Goal: Obtain resource: Download file/media

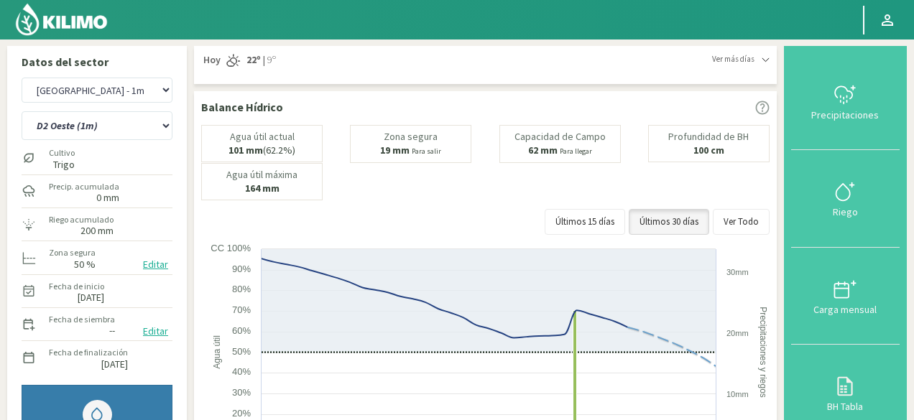
select select "2: Object"
click at [59, 23] on img at bounding box center [61, 19] width 94 height 34
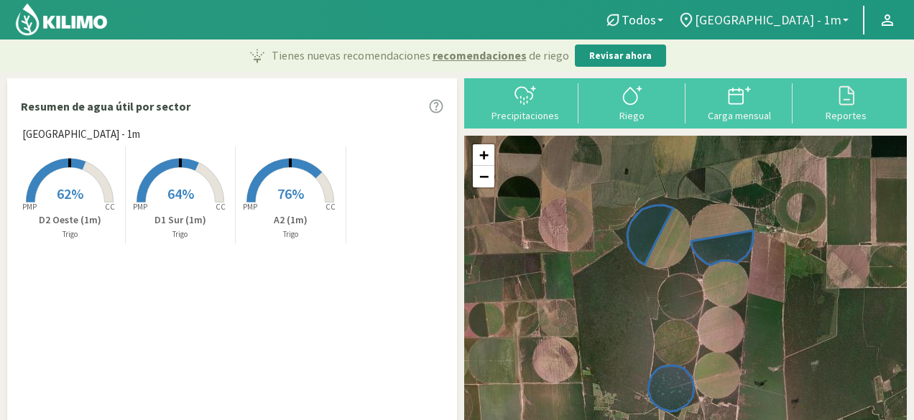
click at [783, 28] on link "[GEOGRAPHIC_DATA] - 1m" at bounding box center [762, 19] width 185 height 27
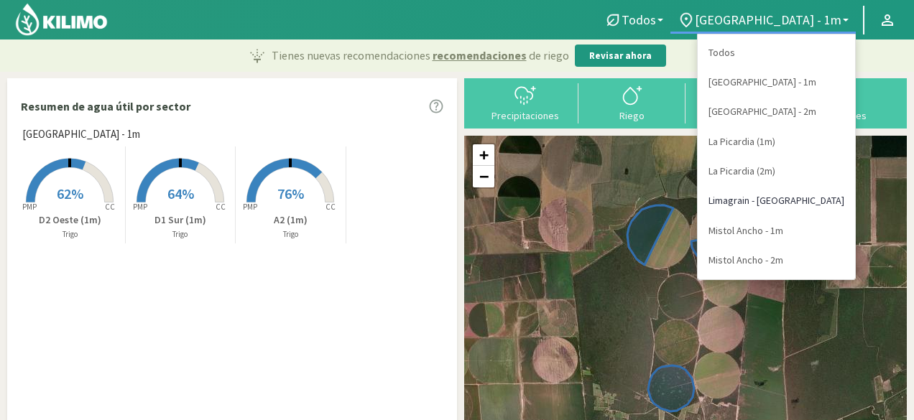
click at [776, 200] on link "Limagrain - [GEOGRAPHIC_DATA]" at bounding box center [775, 200] width 157 height 29
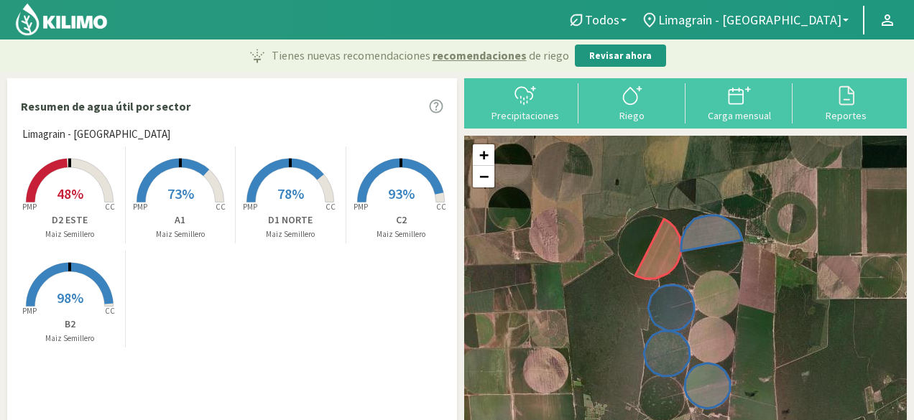
click at [82, 176] on rect at bounding box center [69, 204] width 115 height 115
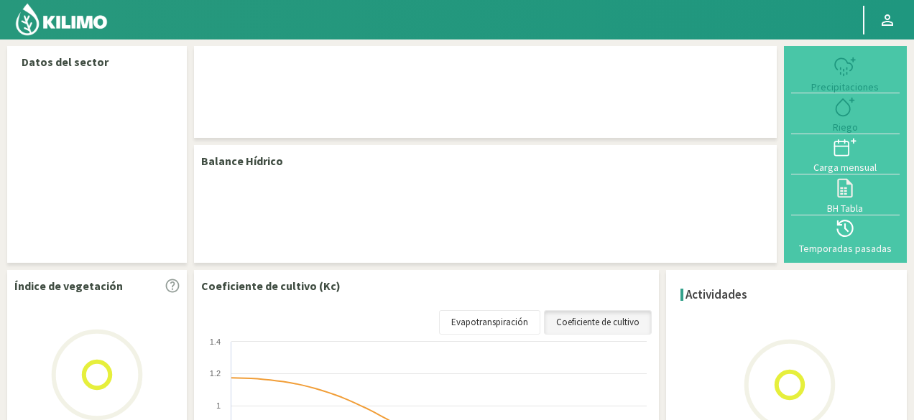
select select "4: Object"
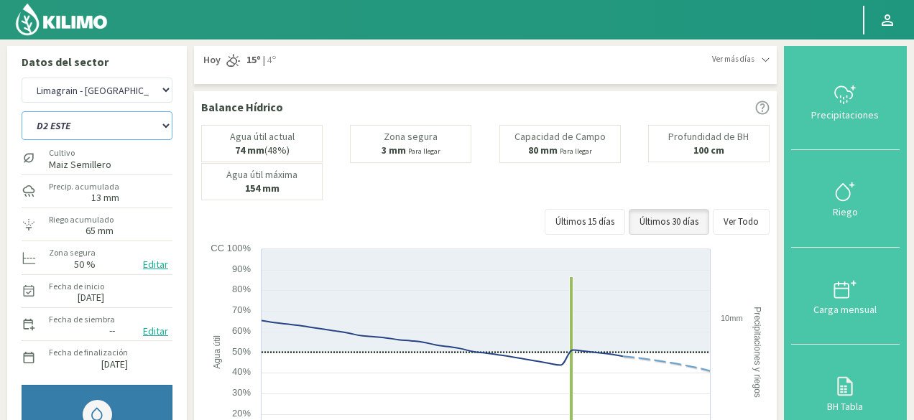
click at [141, 120] on select "A1 B2 C2 D1 NORTE D2 ESTE" at bounding box center [97, 125] width 151 height 29
select select "0: Object"
click at [22, 111] on select "A1 B2 C2 D1 NORTE D2 ESTE" at bounding box center [97, 125] width 151 height 29
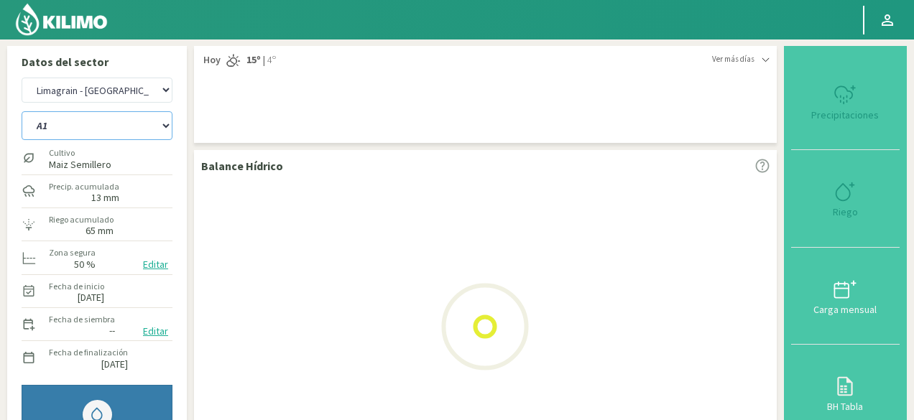
select select "11: Object"
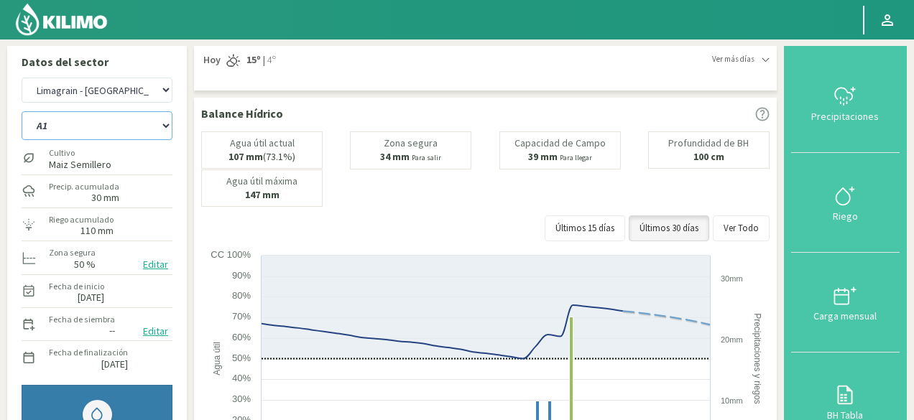
click at [164, 126] on select "A1 B2 C2 D1 NORTE D2 ESTE" at bounding box center [97, 125] width 151 height 29
select select "6: Object"
click at [22, 111] on select "A1 B2 C2 D1 NORTE D2 ESTE" at bounding box center [97, 125] width 151 height 29
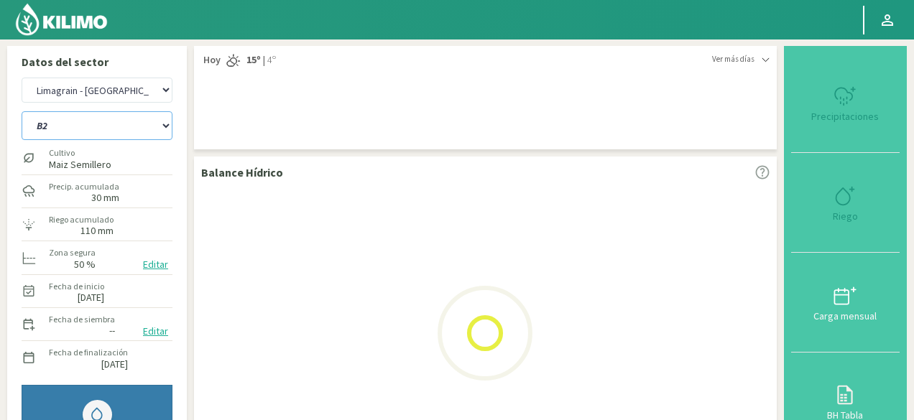
select select "18: Object"
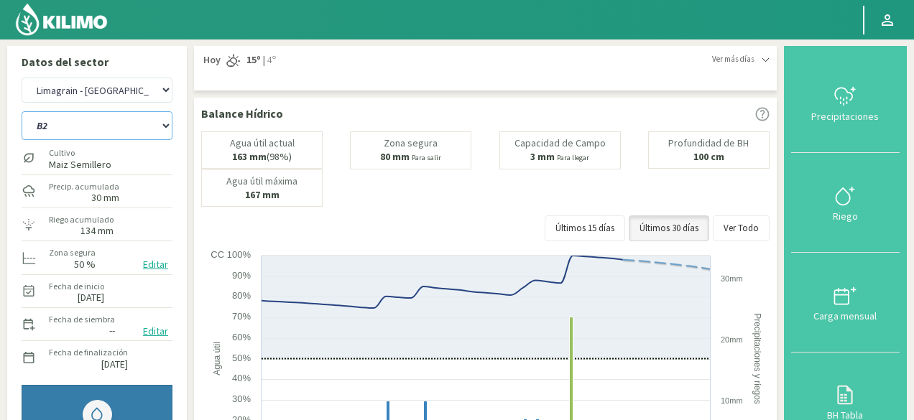
click at [160, 122] on select "A1 B2 C2 D1 NORTE D2 ESTE" at bounding box center [97, 125] width 151 height 29
select select "12: Object"
click at [22, 111] on select "A1 B2 C2 D1 NORTE D2 ESTE" at bounding box center [97, 125] width 151 height 29
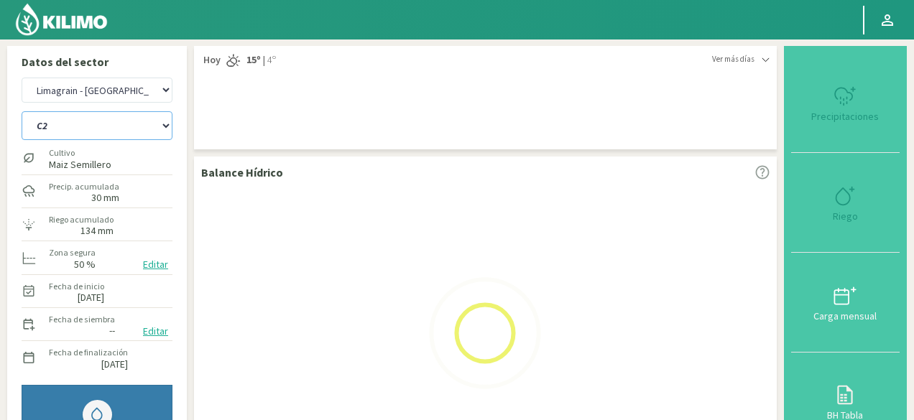
select select "25: Object"
select select "17: Object"
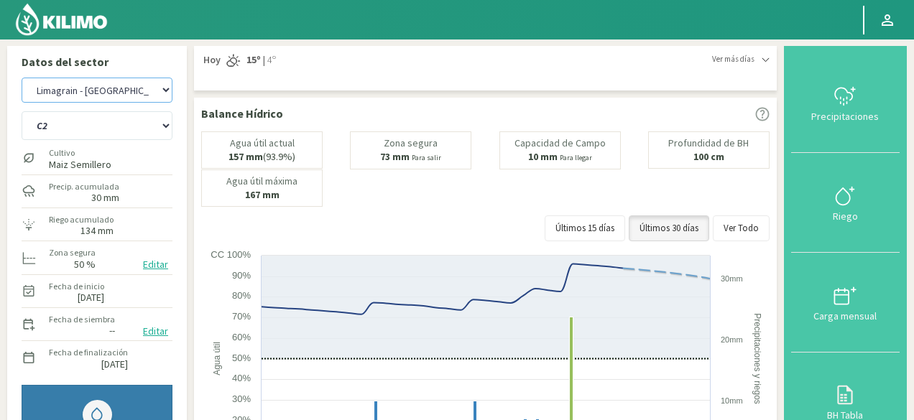
click at [160, 94] on select "[GEOGRAPHIC_DATA] - 1m [GEOGRAPHIC_DATA] - 2m [GEOGRAPHIC_DATA] [GEOGRAPHIC_DAT…" at bounding box center [97, 90] width 151 height 25
click at [22, 78] on select "[GEOGRAPHIC_DATA] - 1m [GEOGRAPHIC_DATA] - 2m [GEOGRAPHIC_DATA] [GEOGRAPHIC_DAT…" at bounding box center [97, 90] width 151 height 25
click at [160, 125] on select "A1 B2 C2 D1 NORTE D2 ESTE" at bounding box center [97, 125] width 151 height 29
select select "30: Object"
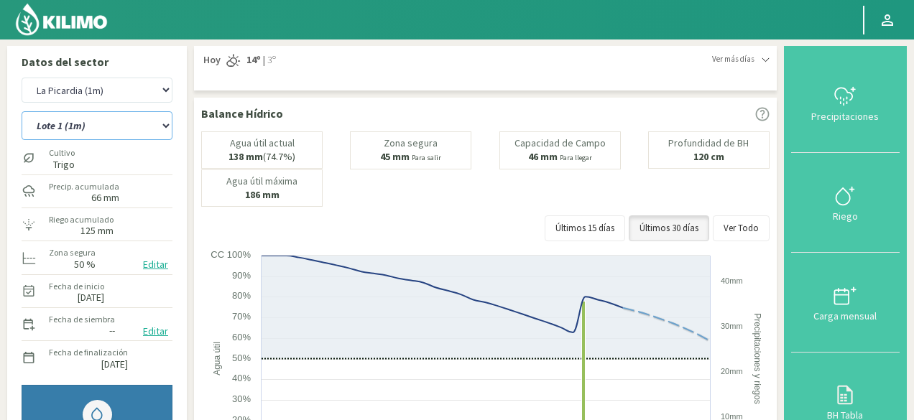
select select "21: Object"
click at [22, 111] on select "Lote 1 (1m) Lote 2 (1m) Lote 3 (1m) Lote 4 (1m)" at bounding box center [97, 125] width 151 height 29
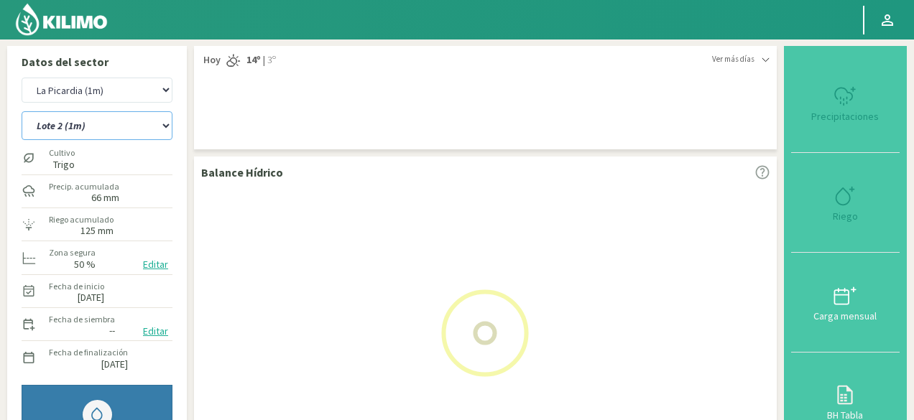
select select "37: Object"
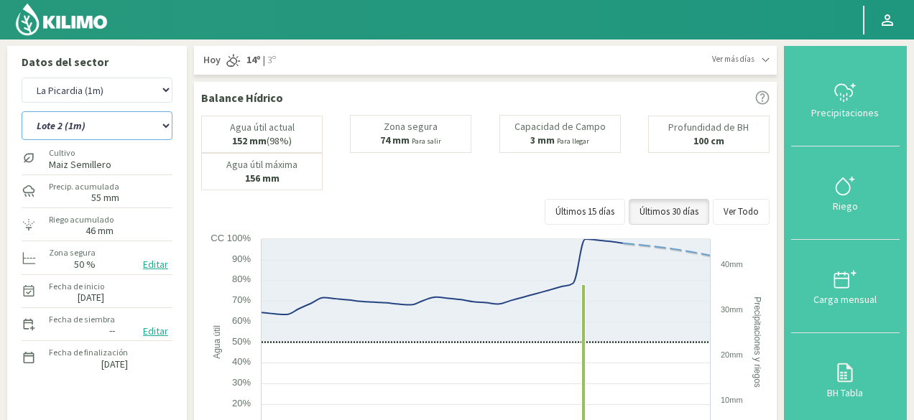
click at [172, 129] on select "Lote 1 (1m) Lote 2 (1m) Lote 3 (1m) Lote 4 (1m)" at bounding box center [97, 125] width 151 height 29
select select "27: Object"
click at [22, 111] on select "Lote 1 (1m) Lote 2 (1m) Lote 3 (1m) Lote 4 (1m)" at bounding box center [97, 125] width 151 height 29
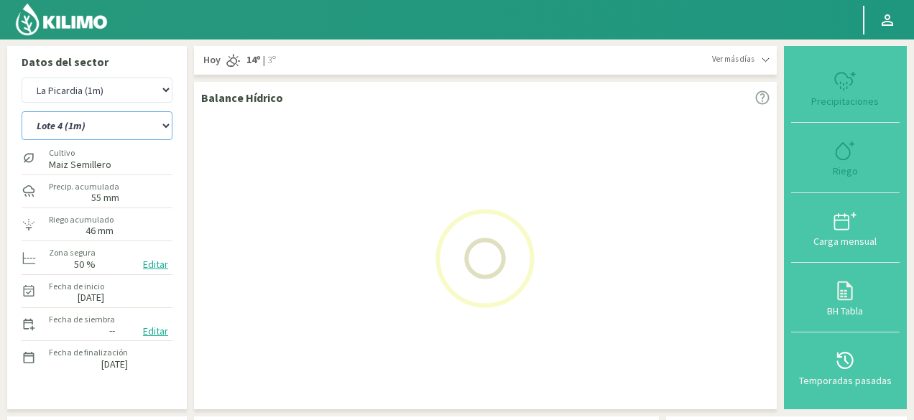
select select "44: Object"
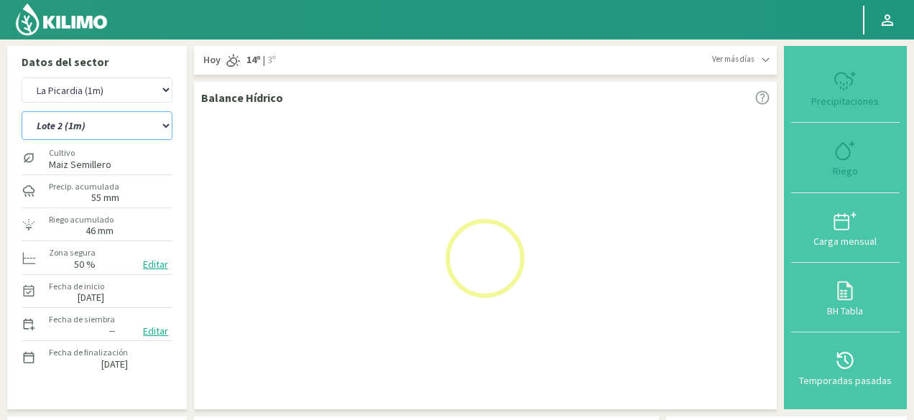
select select "31: Object"
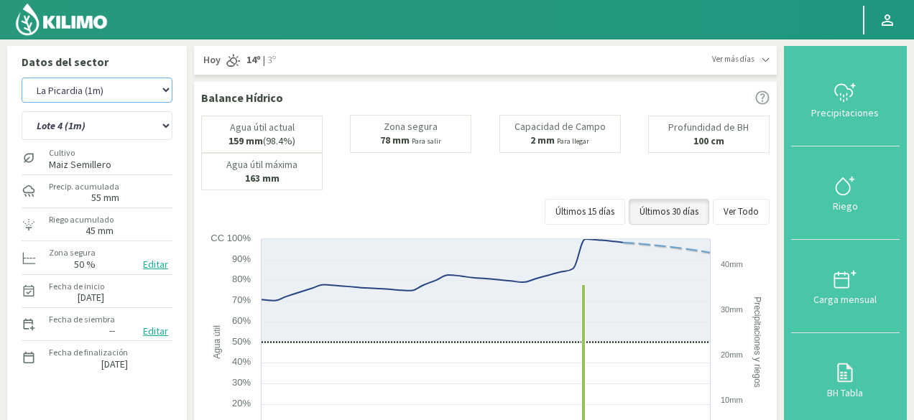
click at [149, 91] on select "[GEOGRAPHIC_DATA] - 1m [GEOGRAPHIC_DATA] - 2m [GEOGRAPHIC_DATA] [GEOGRAPHIC_DAT…" at bounding box center [97, 90] width 151 height 25
click at [22, 78] on select "[GEOGRAPHIC_DATA] - 1m [GEOGRAPHIC_DATA] - 2m [GEOGRAPHIC_DATA] [GEOGRAPHIC_DAT…" at bounding box center [97, 90] width 151 height 25
click at [157, 126] on select "Lote 1 (1m) Lote 2 (1m) Lote 3 (1m) Lote 4 (1m)" at bounding box center [97, 125] width 151 height 29
select select "54: Object"
select select "32: Object"
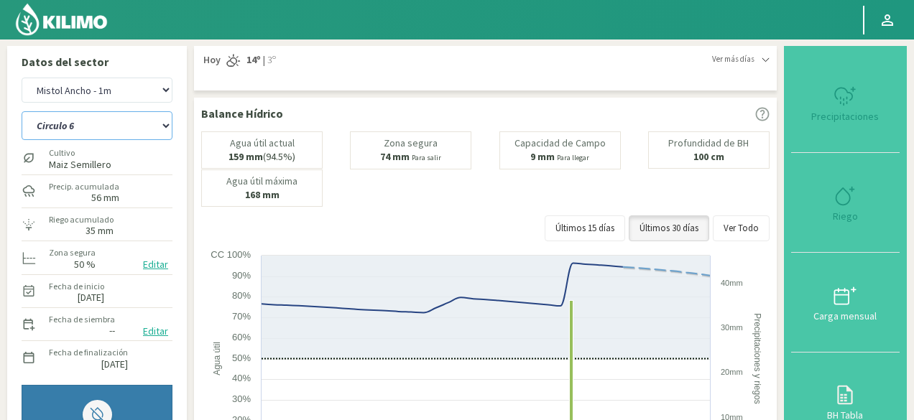
click at [22, 111] on select "Circulo 6 Circulo 7 Circulo 8" at bounding box center [97, 125] width 151 height 29
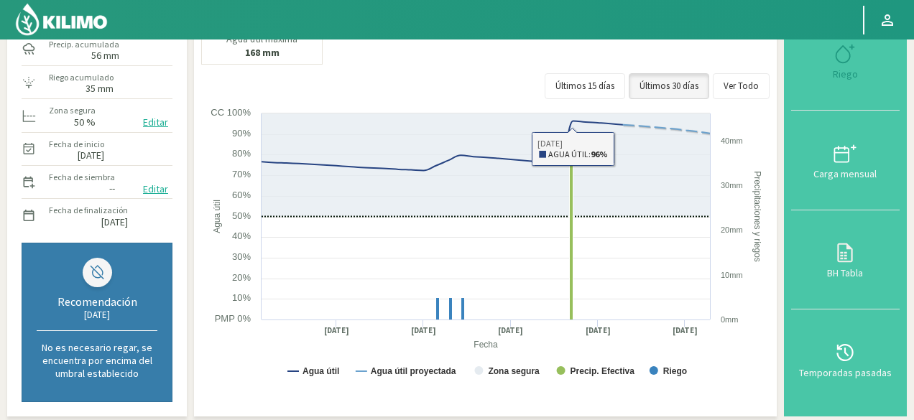
scroll to position [215, 0]
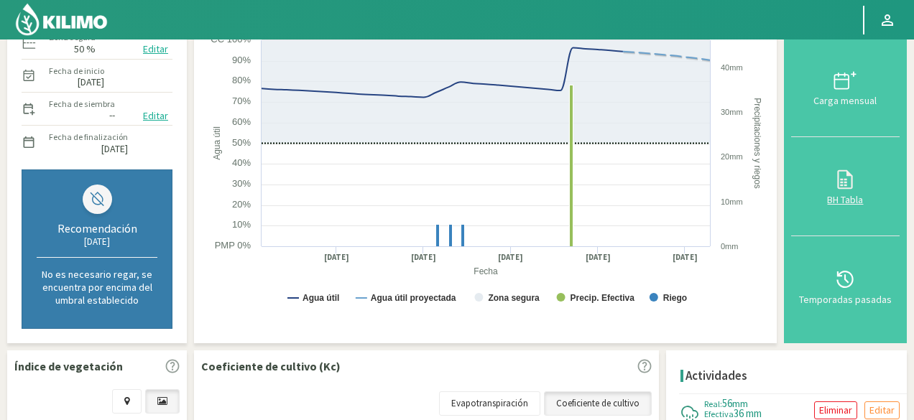
click at [846, 191] on svg-icon at bounding box center [844, 187] width 23 height 13
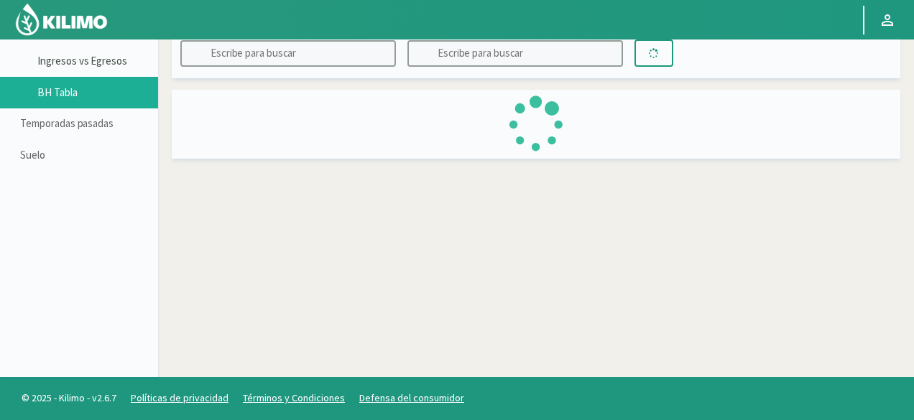
scroll to position [83, 0]
type input "Mistol Ancho - 1m"
type input "Circulo 6"
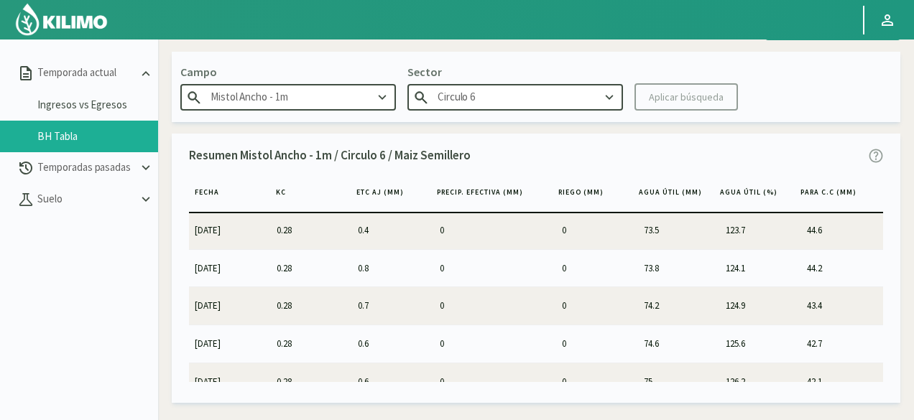
scroll to position [0, 0]
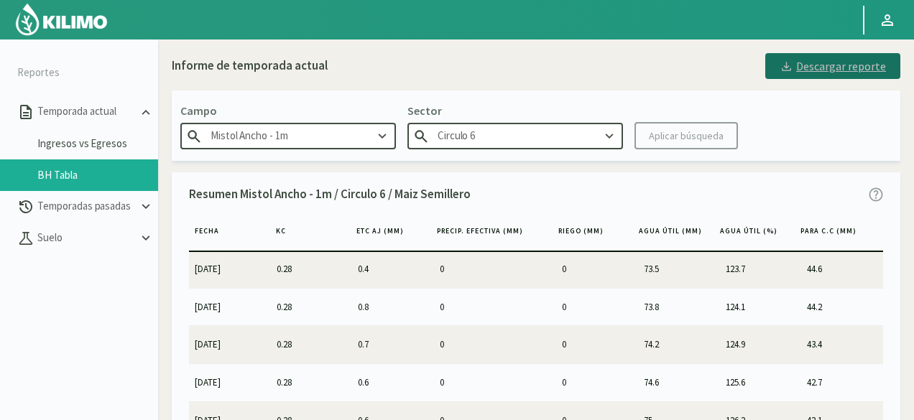
click at [816, 73] on div "Descargar reporte" at bounding box center [832, 65] width 106 height 17
